Goal: Transaction & Acquisition: Purchase product/service

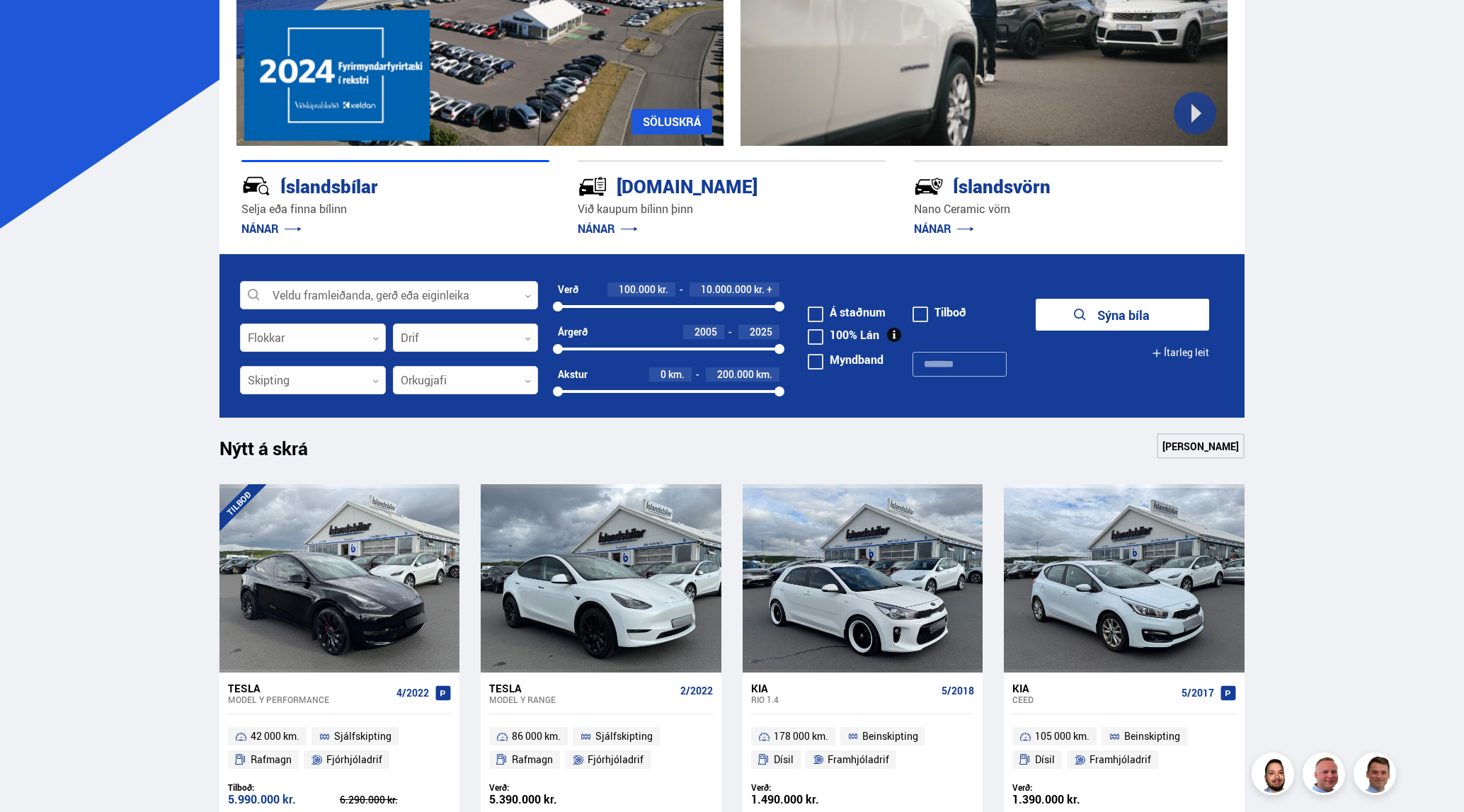
scroll to position [230, 0]
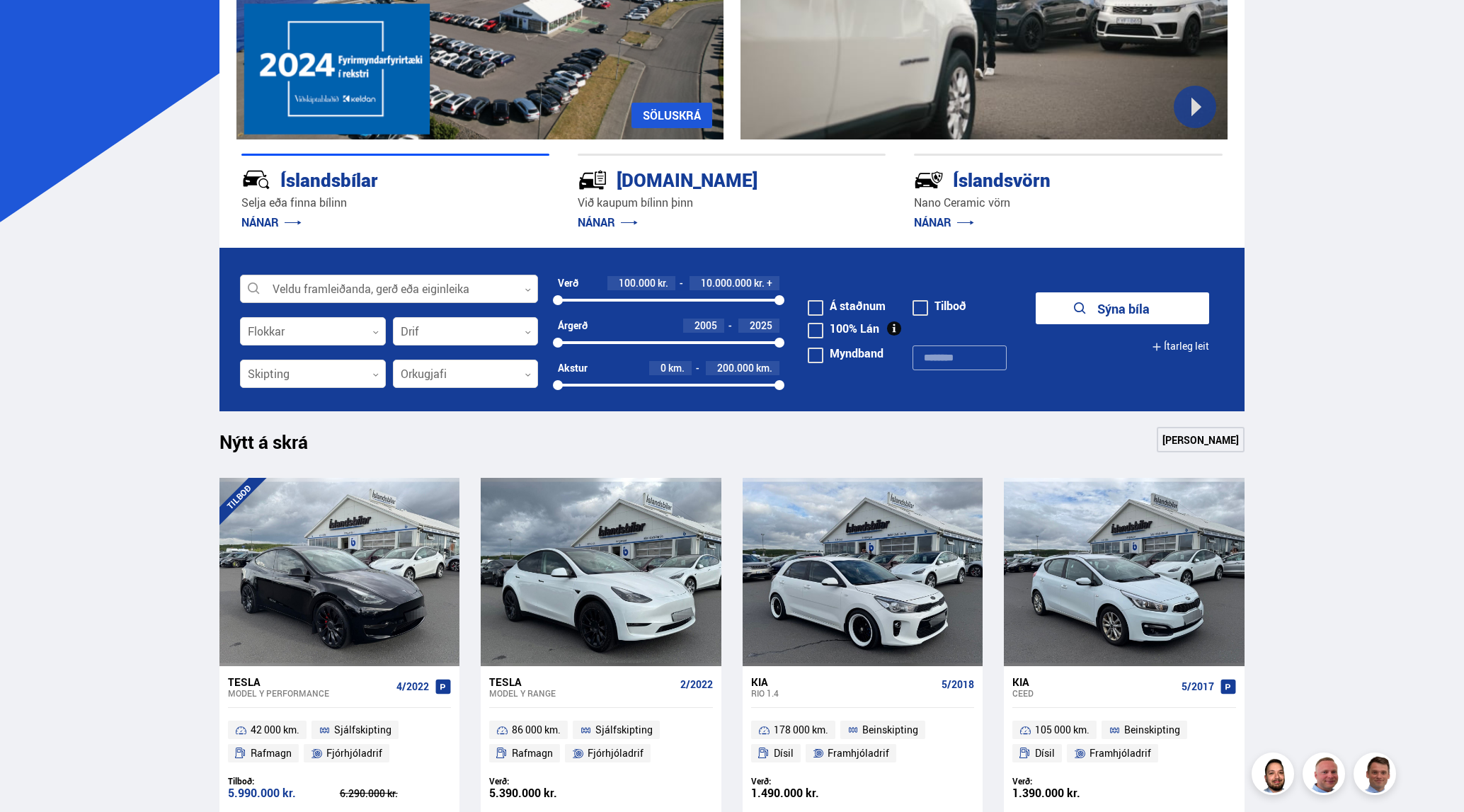
click at [527, 289] on icon at bounding box center [528, 290] width 6 height 6
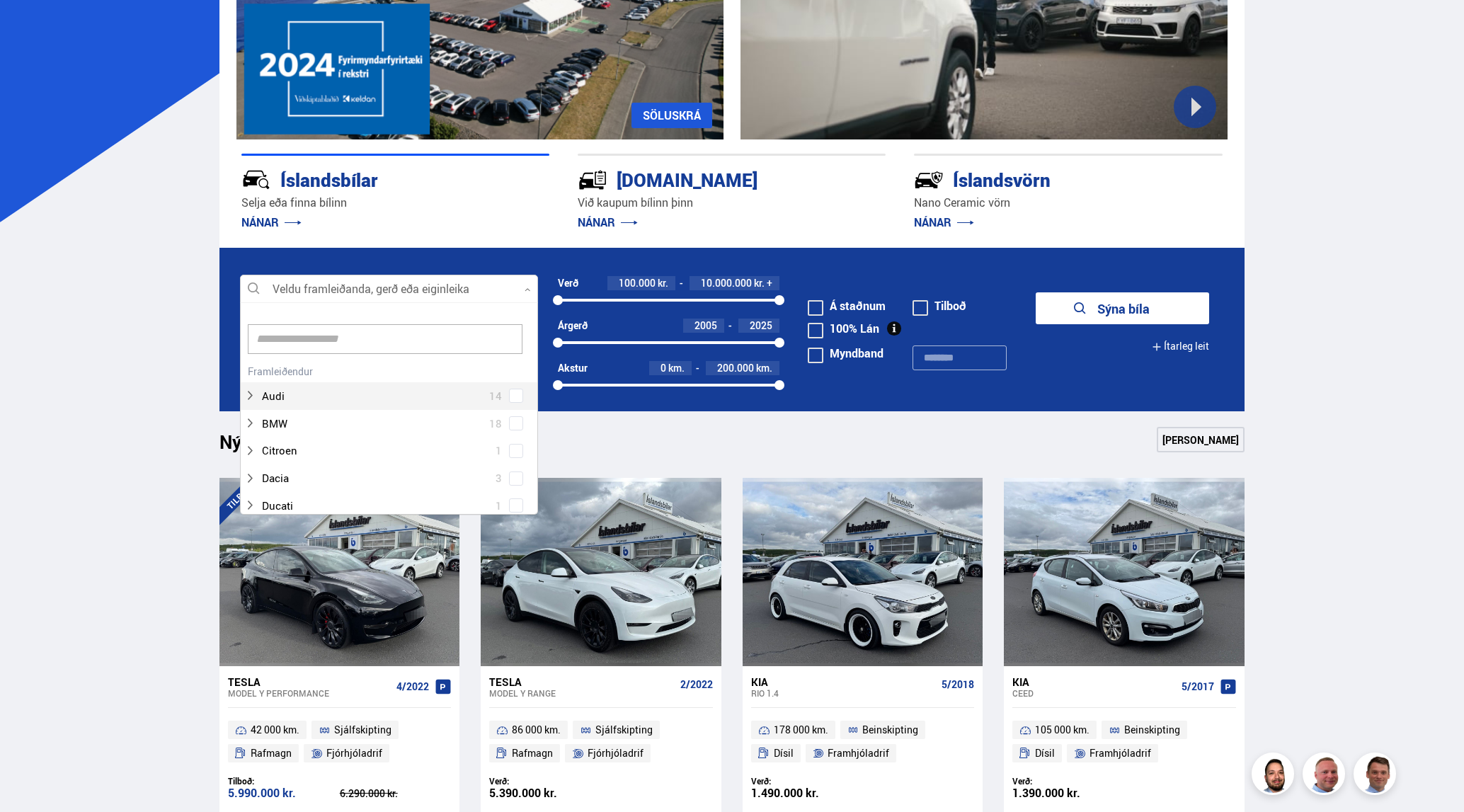
scroll to position [211, 293]
click at [285, 346] on div at bounding box center [374, 349] width 261 height 20
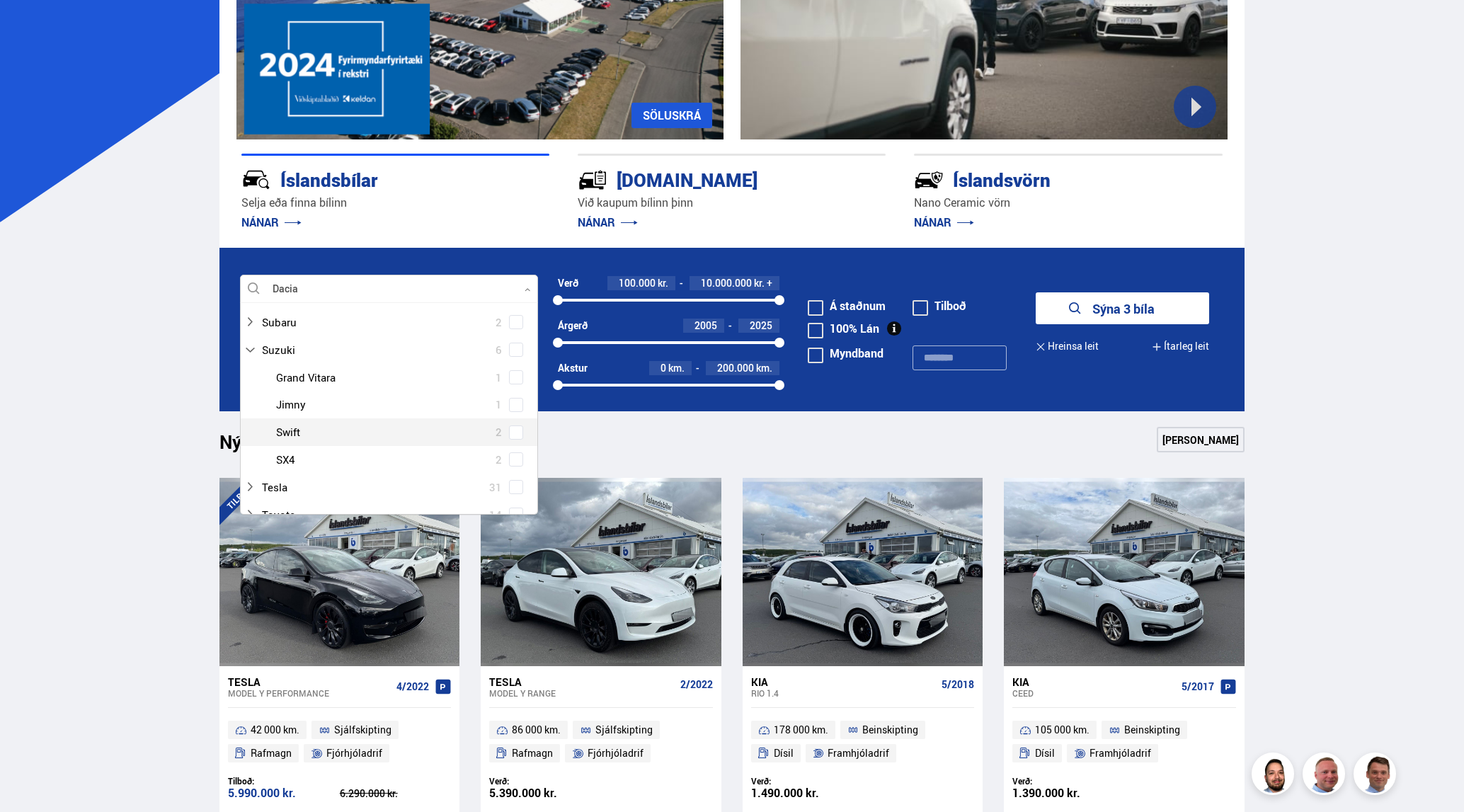
click at [514, 433] on span at bounding box center [516, 432] width 6 height 6
click at [1036, 293] on button "Sýna 5 bíla" at bounding box center [1123, 308] width 173 height 32
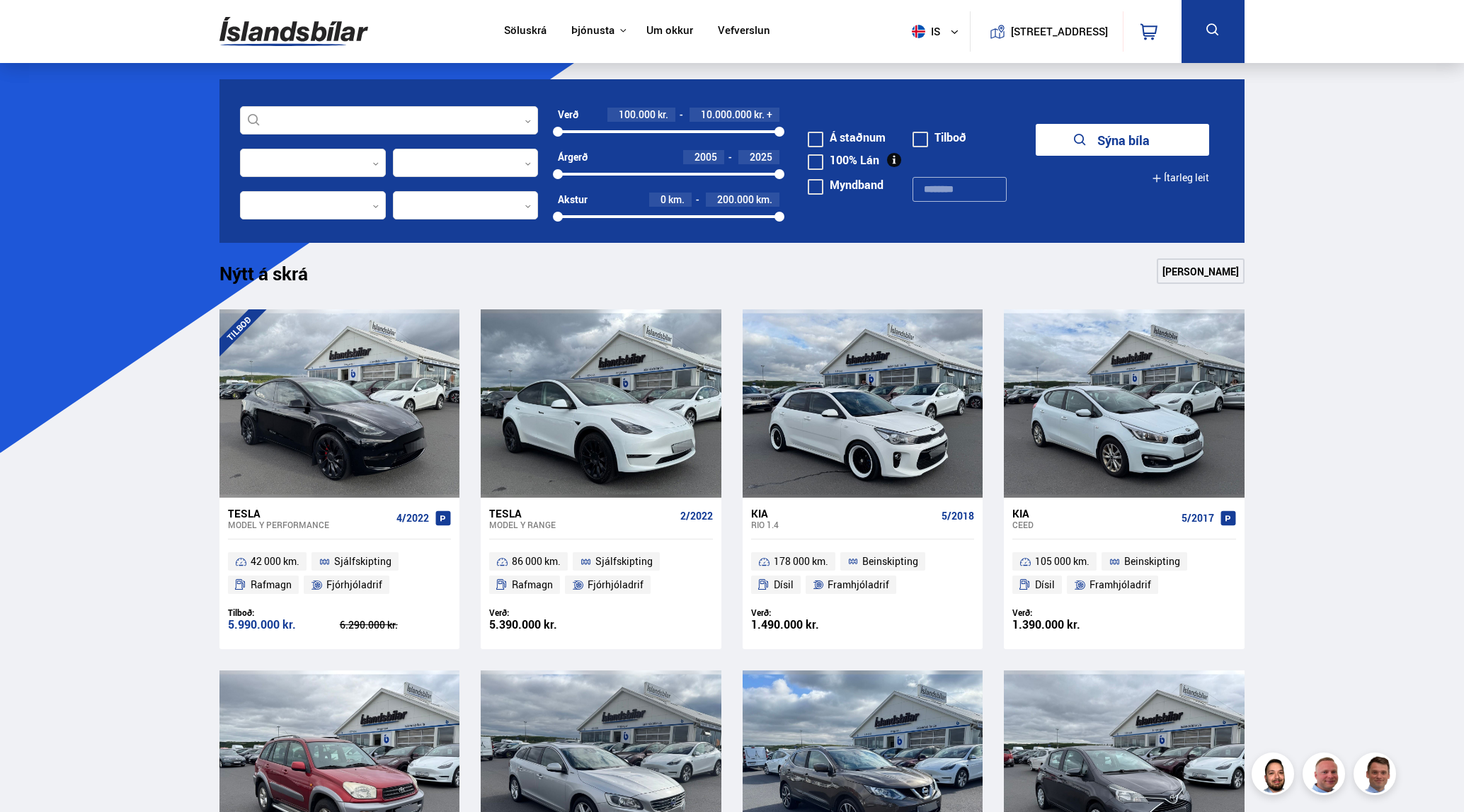
scroll to position [79, 0]
